Goal: Obtain resource: Download file/media

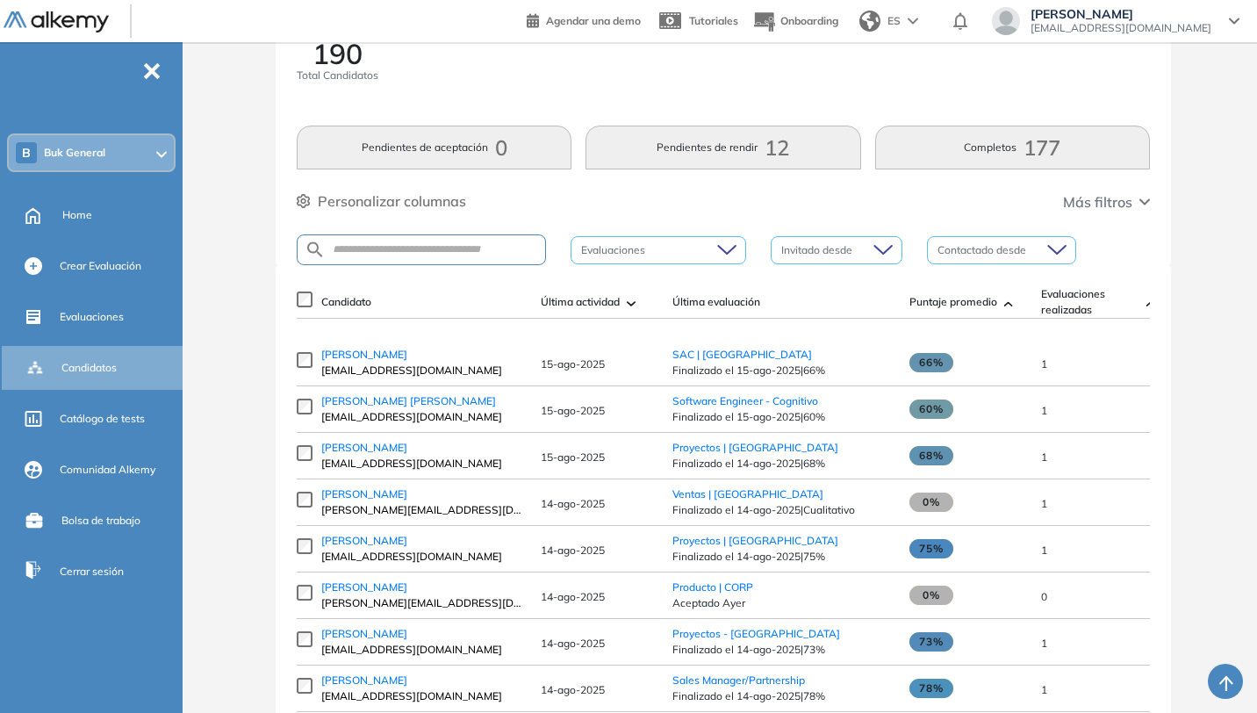
scroll to position [5, 0]
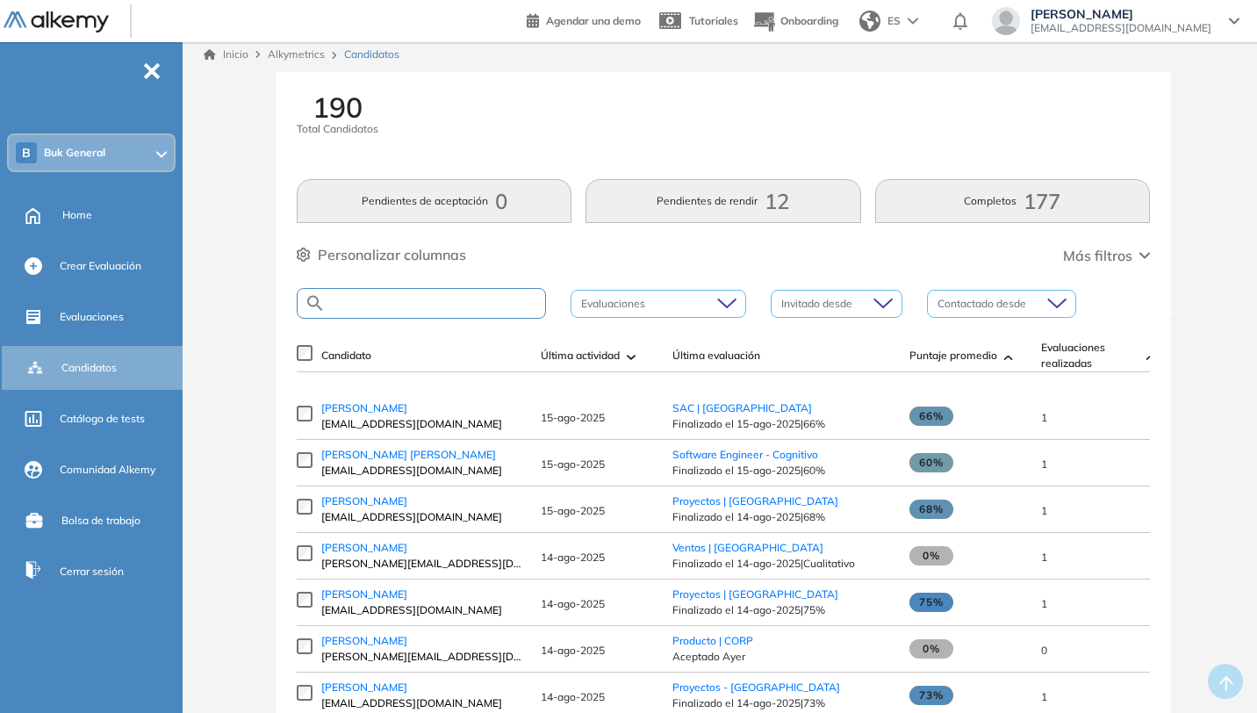
click at [430, 306] on input "text" at bounding box center [435, 303] width 219 height 13
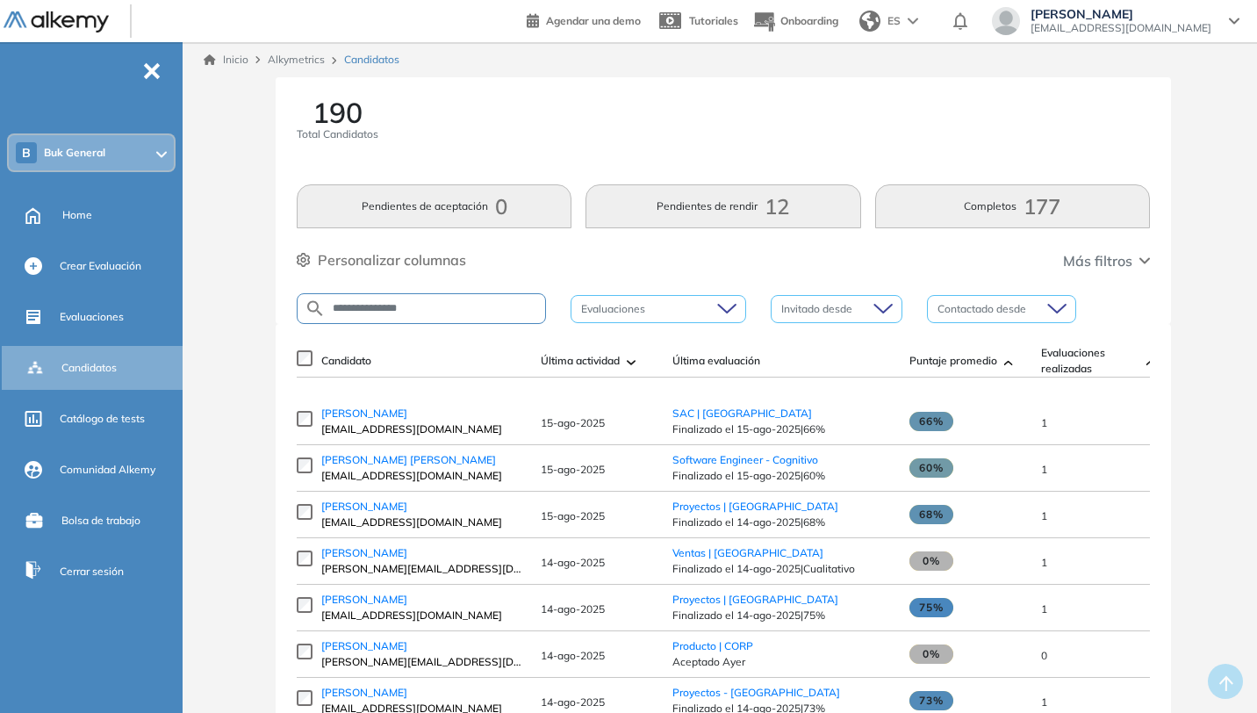
type input "**********"
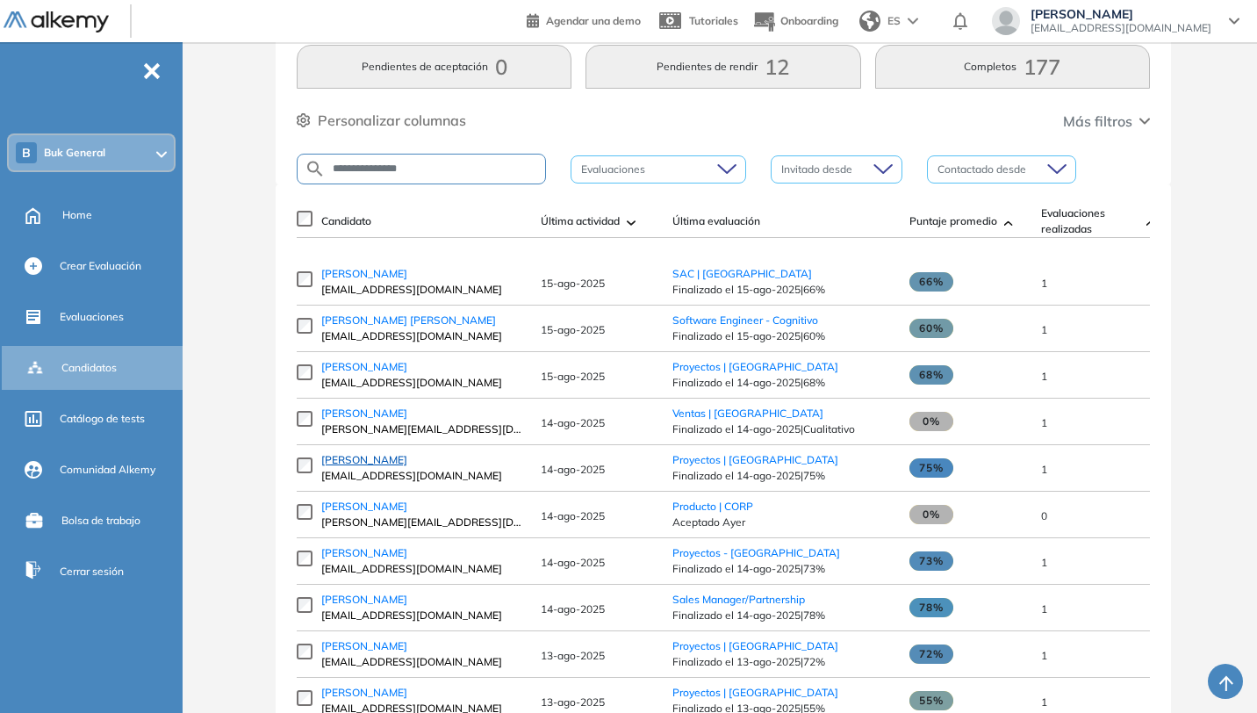
scroll to position [113, 0]
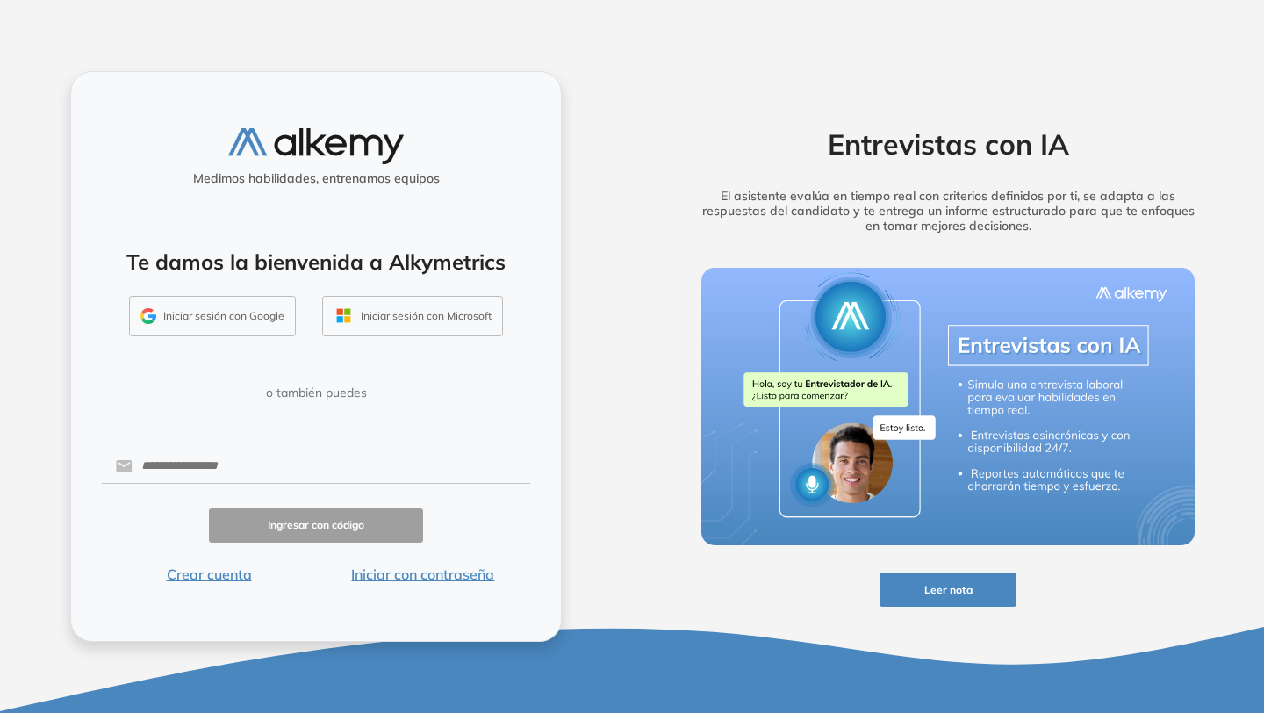
click at [234, 322] on button "Iniciar sesión con Google" at bounding box center [212, 316] width 167 height 40
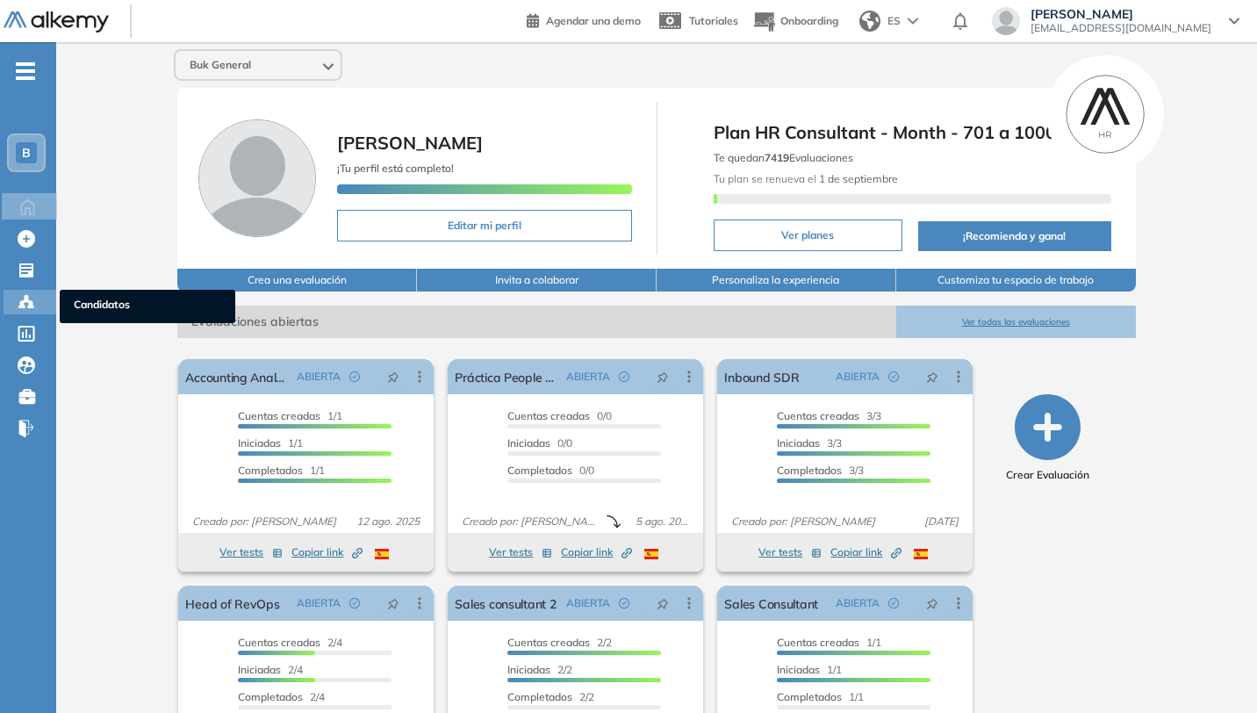
click at [27, 308] on icon at bounding box center [27, 302] width 18 height 18
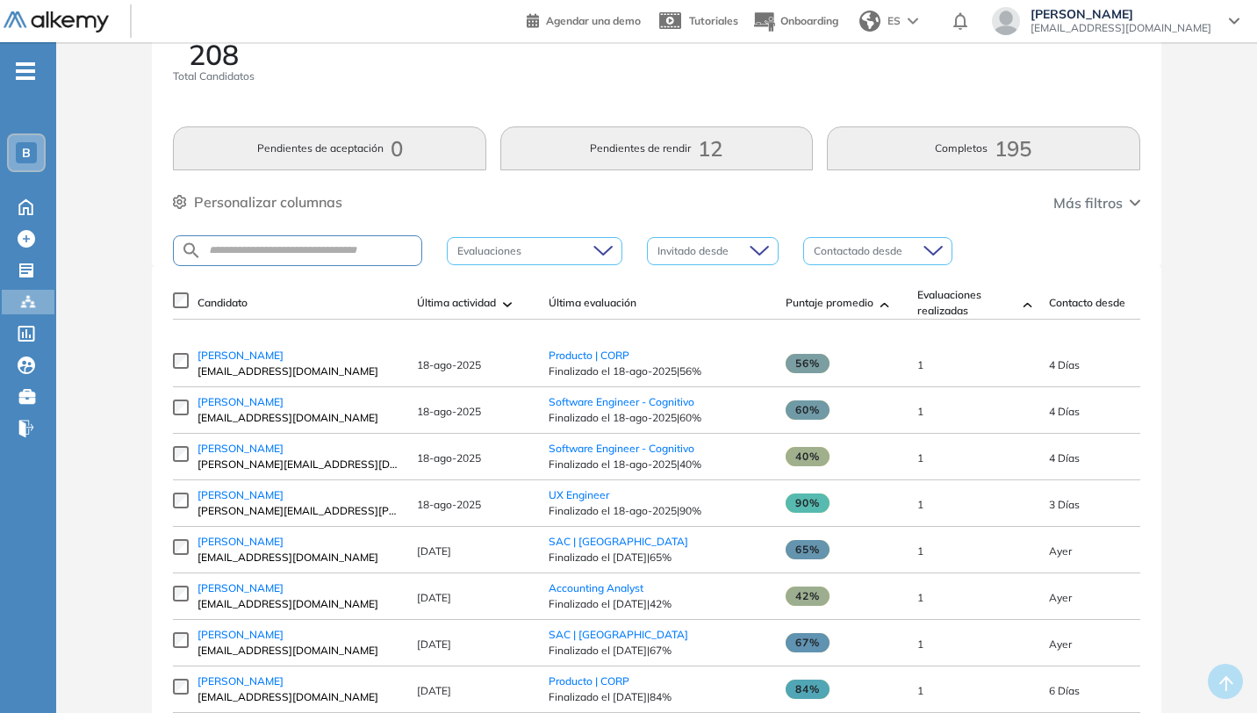
scroll to position [69, 0]
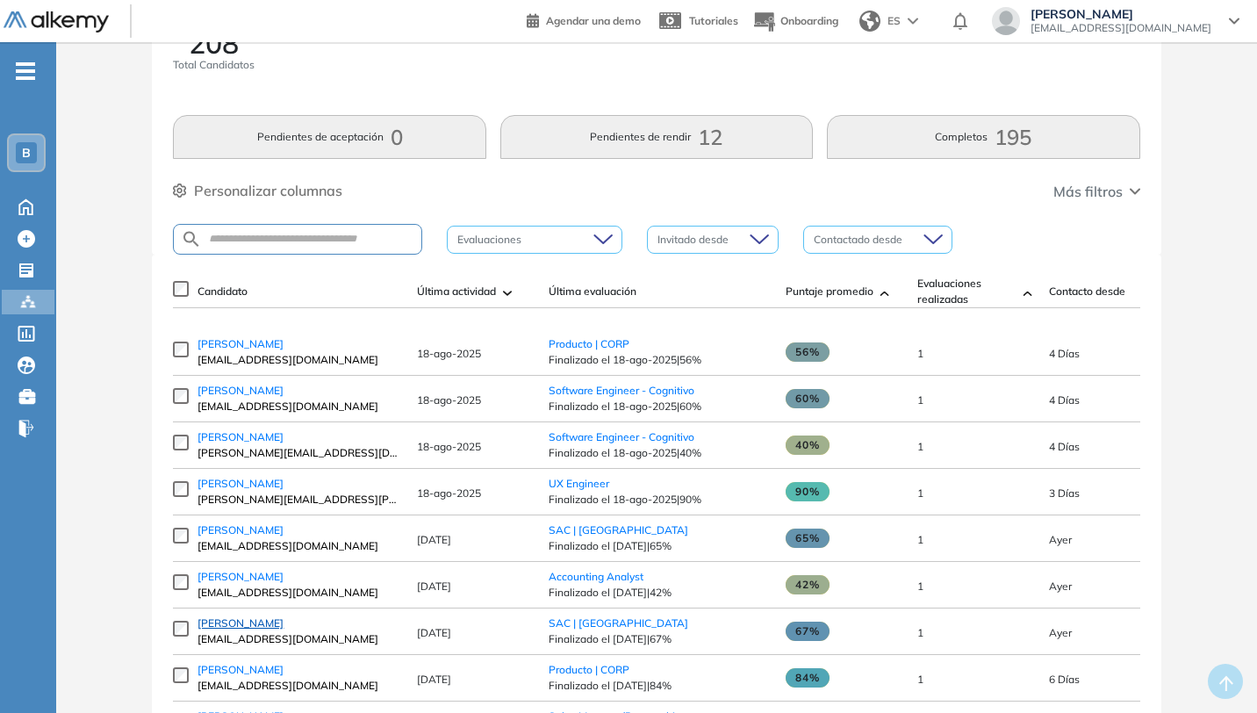
click at [255, 631] on link "[PERSON_NAME]" at bounding box center [299, 623] width 202 height 16
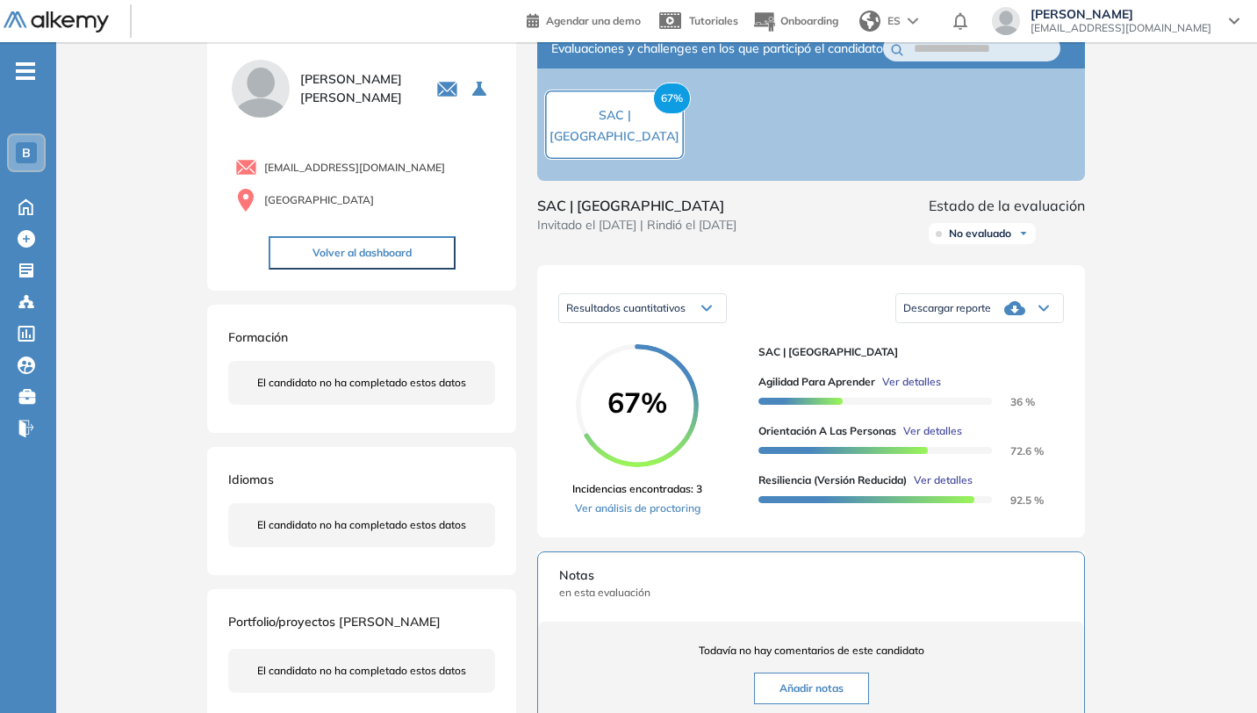
scroll to position [54, 0]
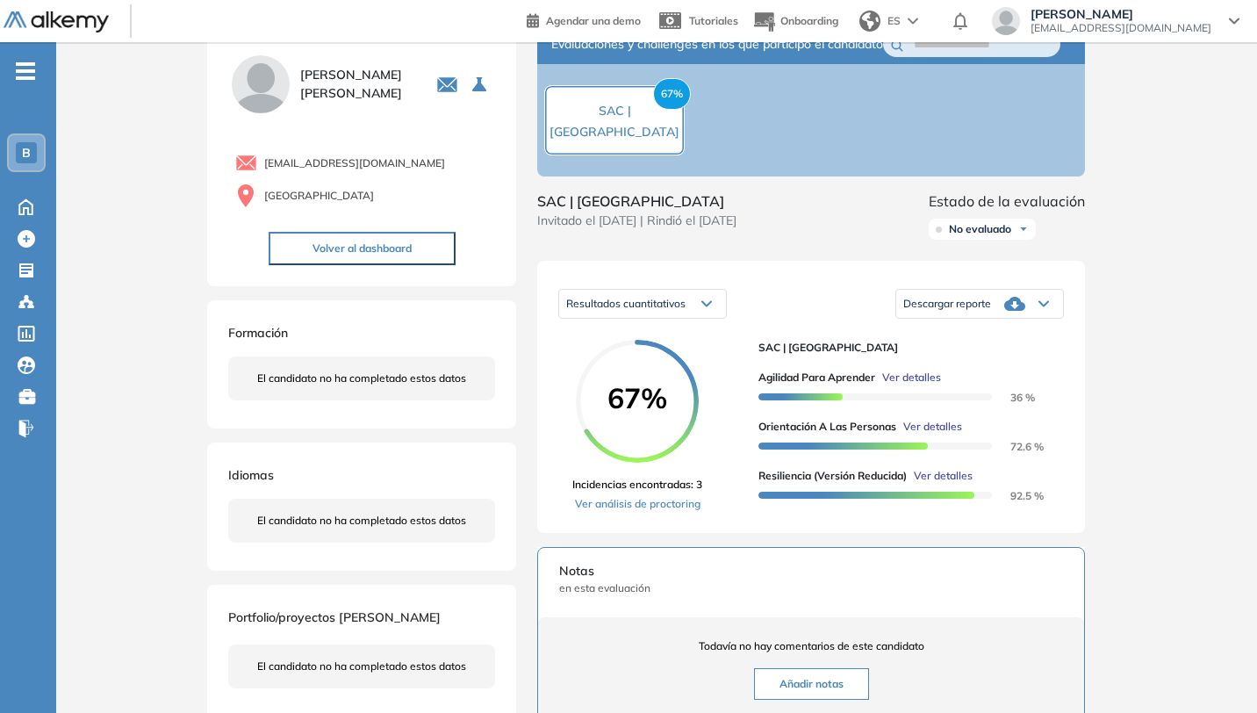
click at [1049, 321] on div "Descargar reporte" at bounding box center [979, 303] width 167 height 35
click at [981, 378] on li "Descargar informe resumido" at bounding box center [969, 370] width 131 height 18
